Goal: Navigation & Orientation: Find specific page/section

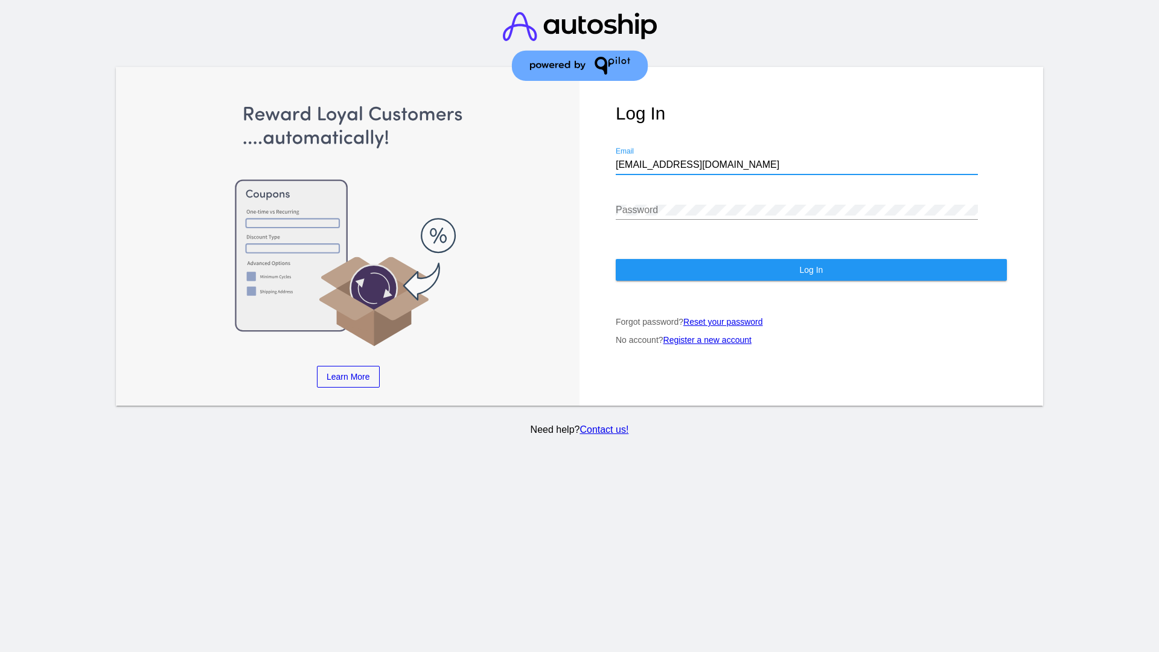
type input "jr@patternsinthecloud.com"
click at [811, 270] on span "Log In" at bounding box center [811, 270] width 24 height 10
